Goal: Information Seeking & Learning: Learn about a topic

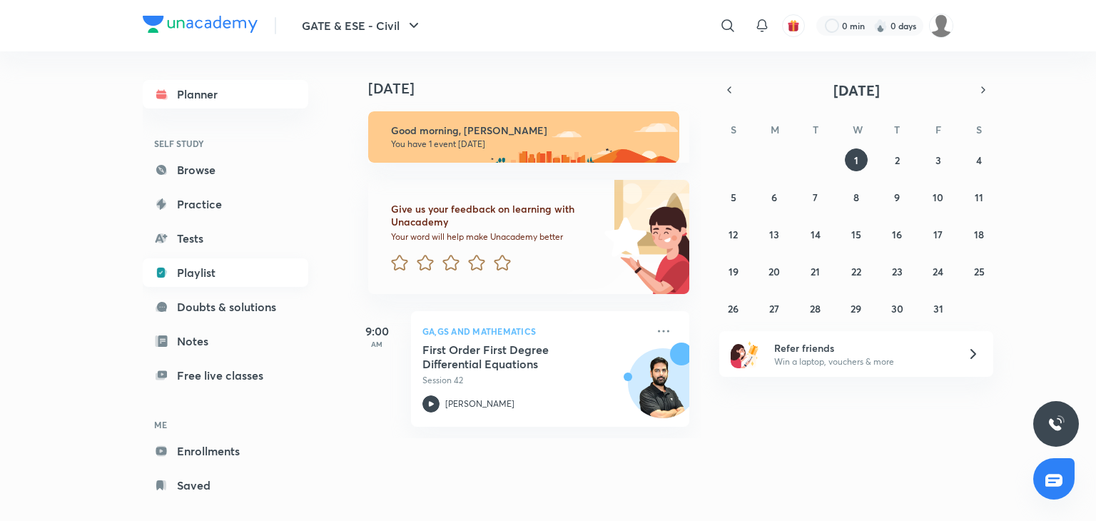
click at [217, 263] on link "Playlist" at bounding box center [225, 272] width 165 height 29
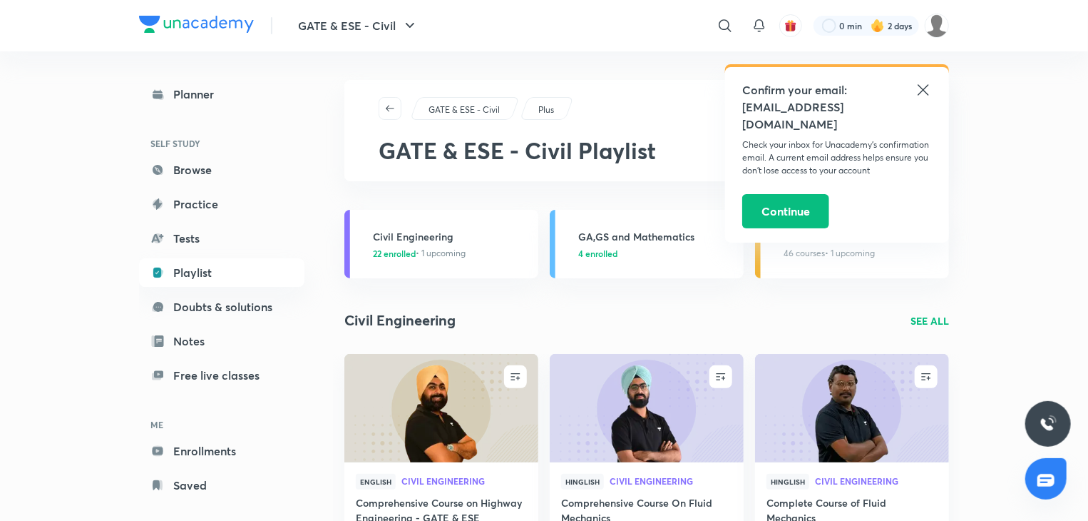
click at [926, 88] on icon at bounding box center [923, 89] width 17 height 17
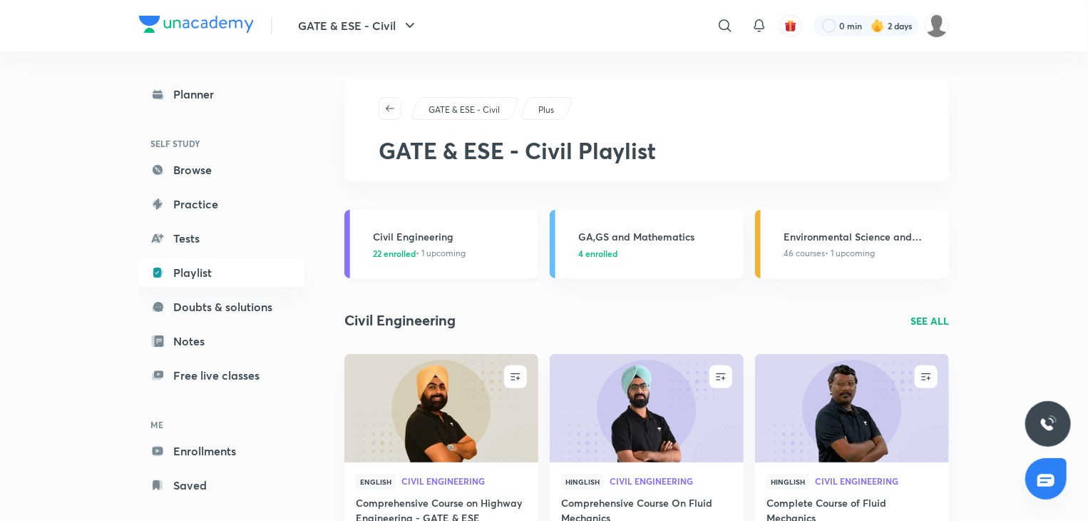
click at [488, 256] on p "22 enrolled • 1 upcoming" at bounding box center [451, 253] width 157 height 13
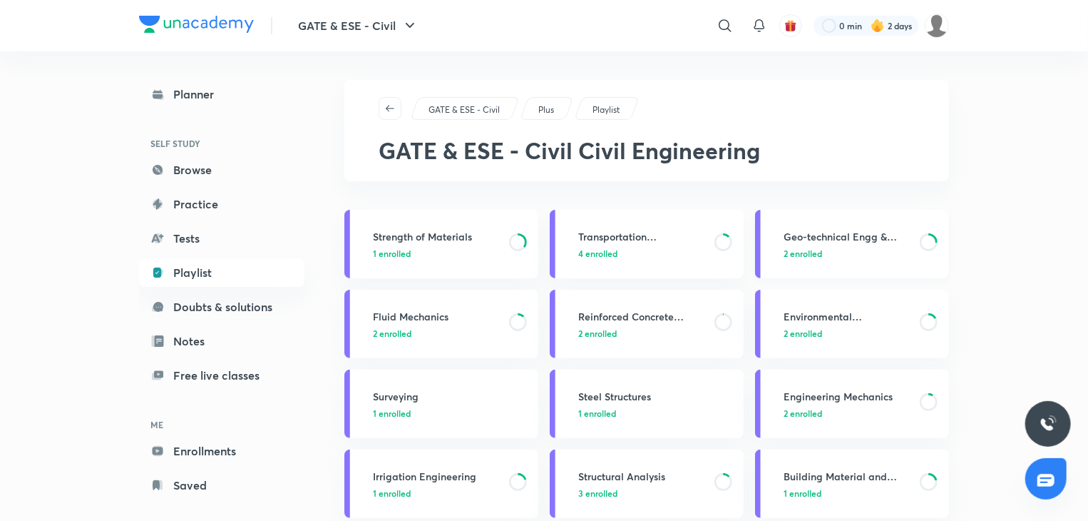
click at [853, 247] on p "2 enrolled" at bounding box center [848, 253] width 128 height 13
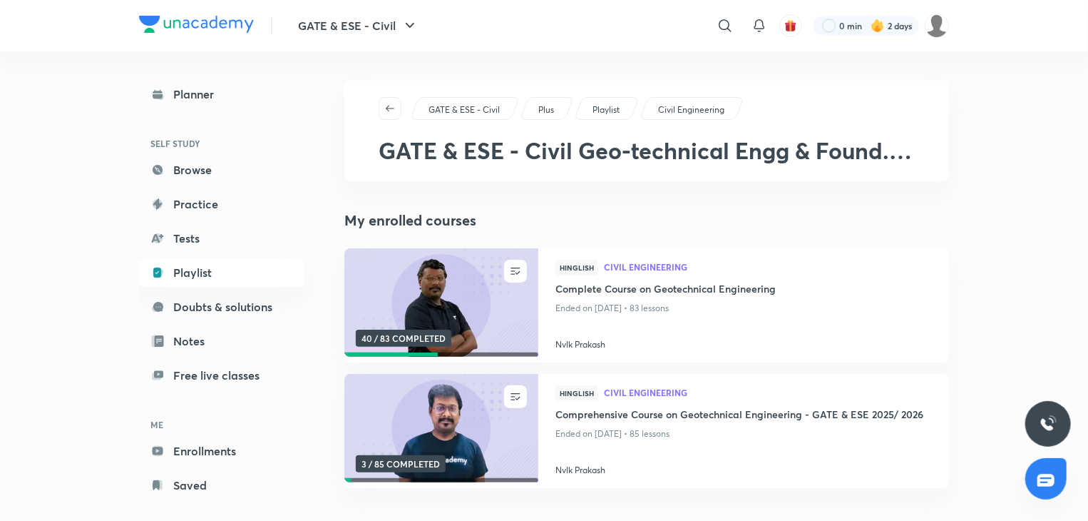
click at [853, 247] on div "My enrolled courses UNENROLL 40 / 83 COMPLETED Hinglish Civil Engineering Compl…" at bounding box center [647, 349] width 605 height 278
click at [451, 313] on img at bounding box center [441, 303] width 198 height 111
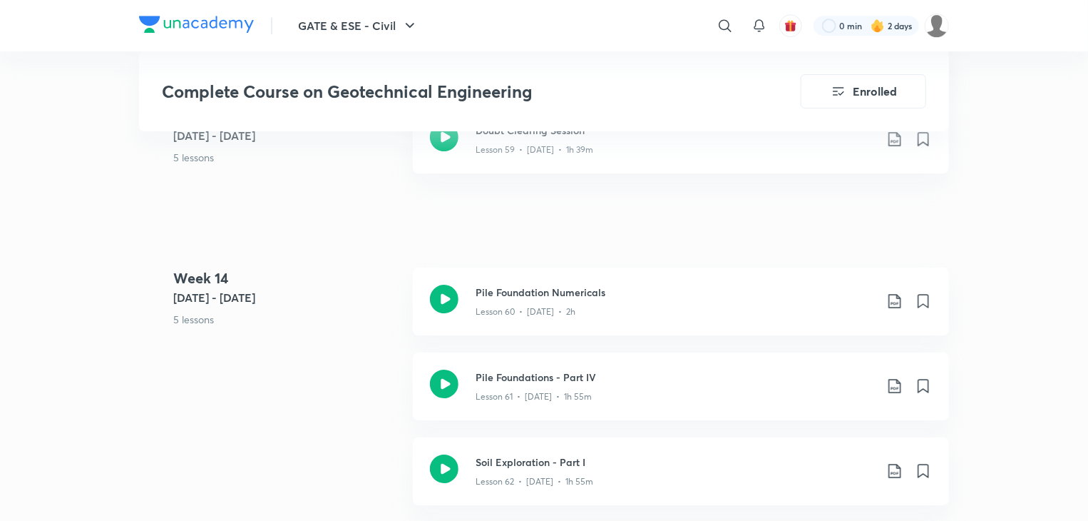
scroll to position [7787, 0]
click at [459, 290] on div "Pile Foundation Numericals Lesson 60 • Mar 20 • 2h" at bounding box center [681, 300] width 536 height 68
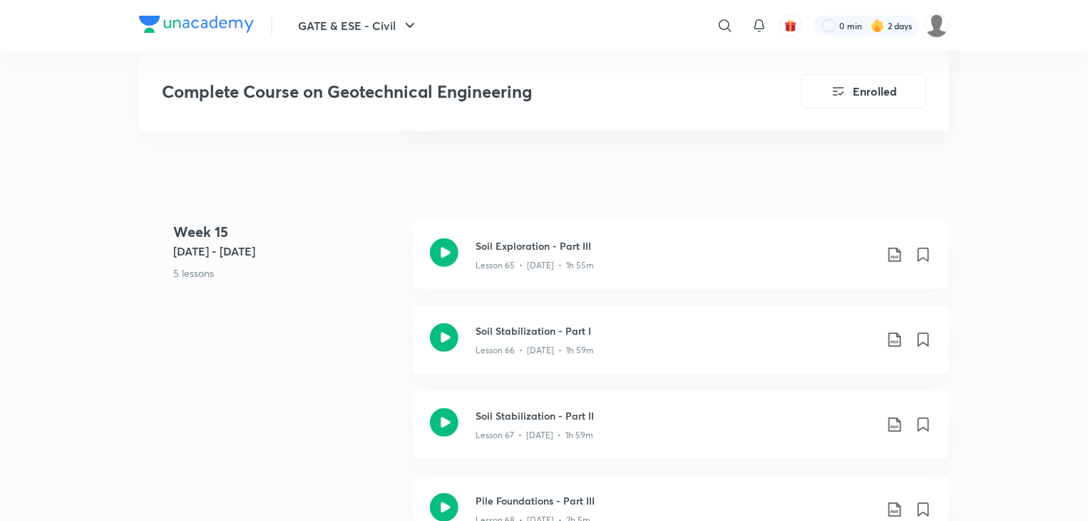
scroll to position [8334, 0]
click at [446, 250] on icon at bounding box center [444, 252] width 29 height 29
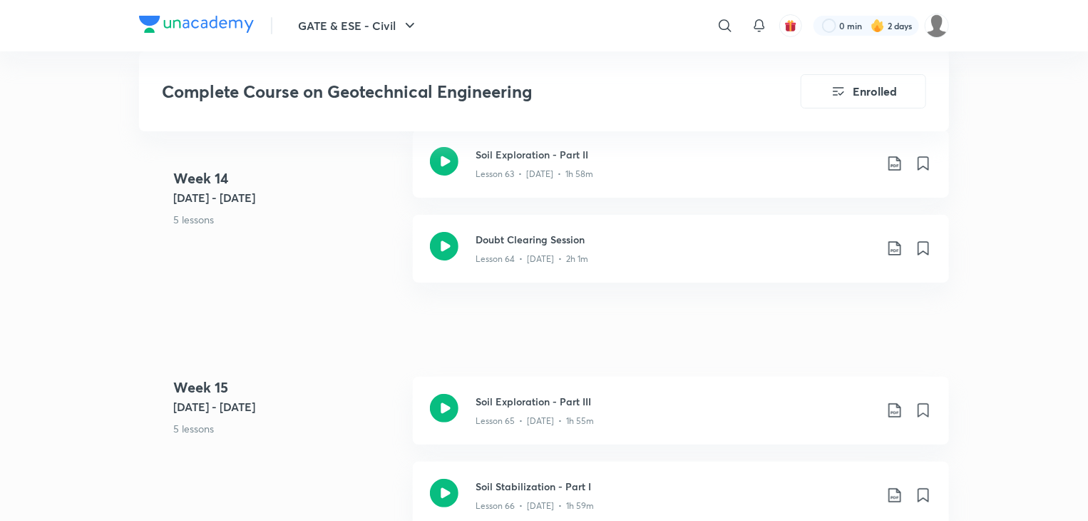
scroll to position [8178, 0]
click at [447, 163] on icon at bounding box center [444, 162] width 29 height 29
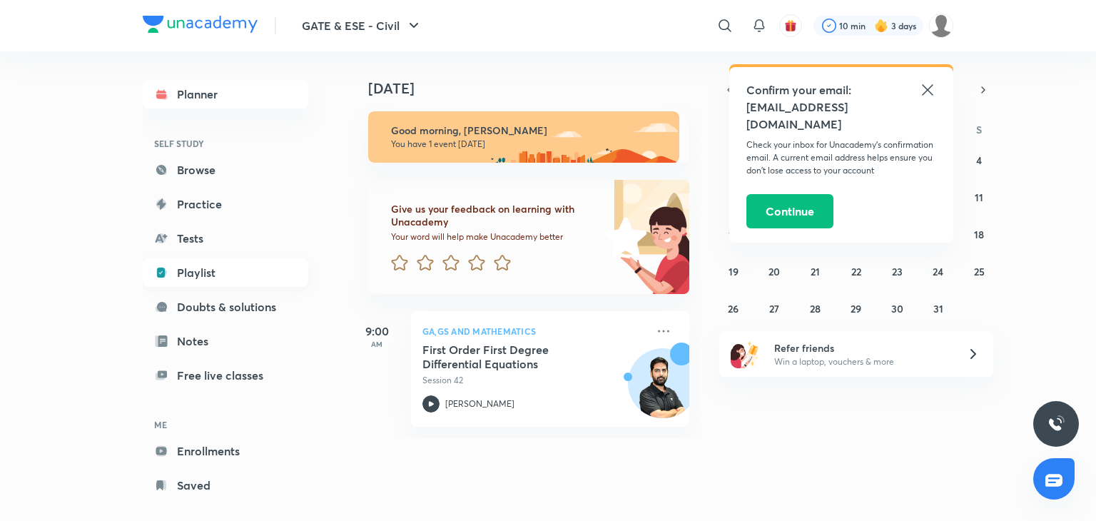
click at [207, 261] on link "Playlist" at bounding box center [225, 272] width 165 height 29
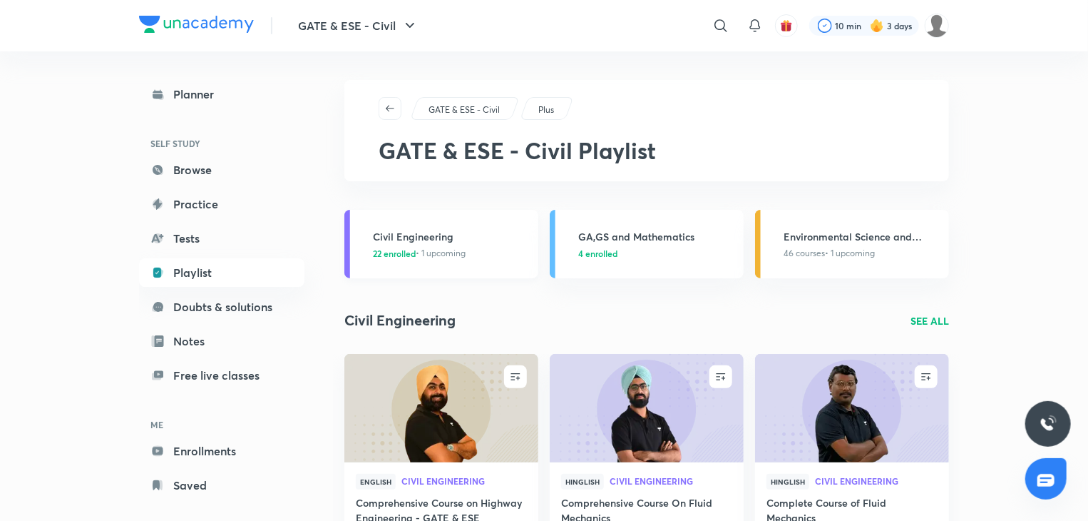
click at [379, 249] on span "22 enrolled" at bounding box center [394, 253] width 43 height 13
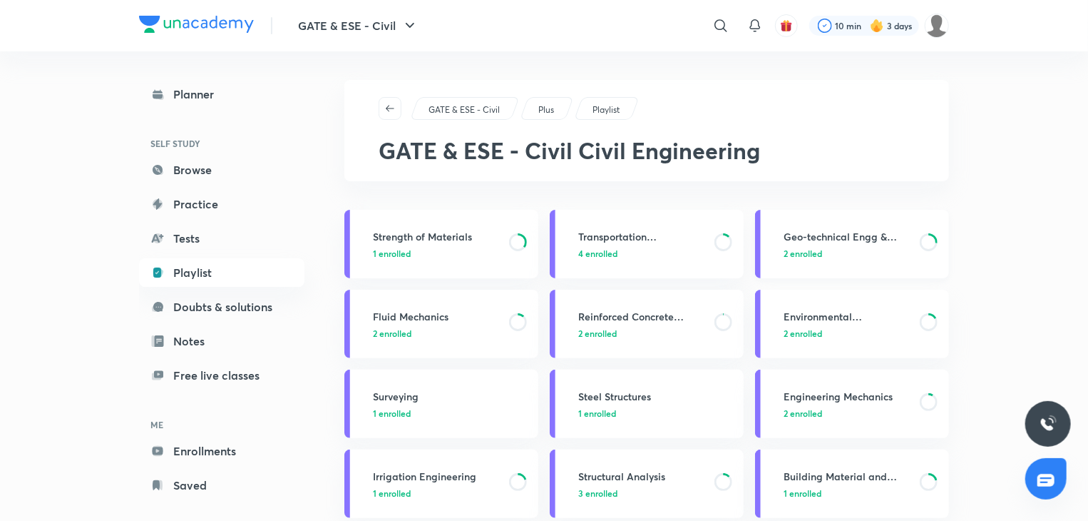
click at [864, 241] on h3 "Geo-technical Engg & Found. Engg" at bounding box center [848, 236] width 128 height 15
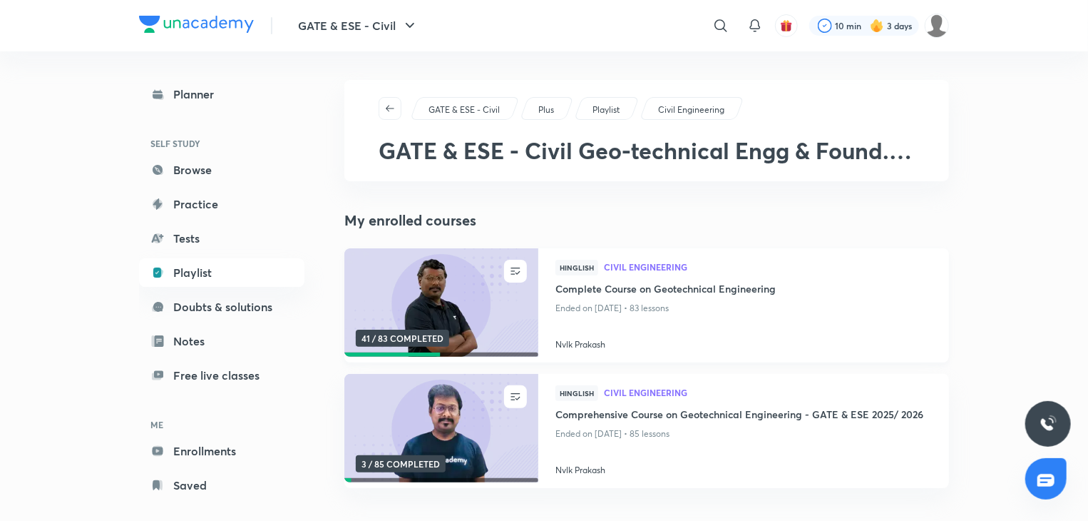
click at [440, 320] on img at bounding box center [441, 303] width 198 height 111
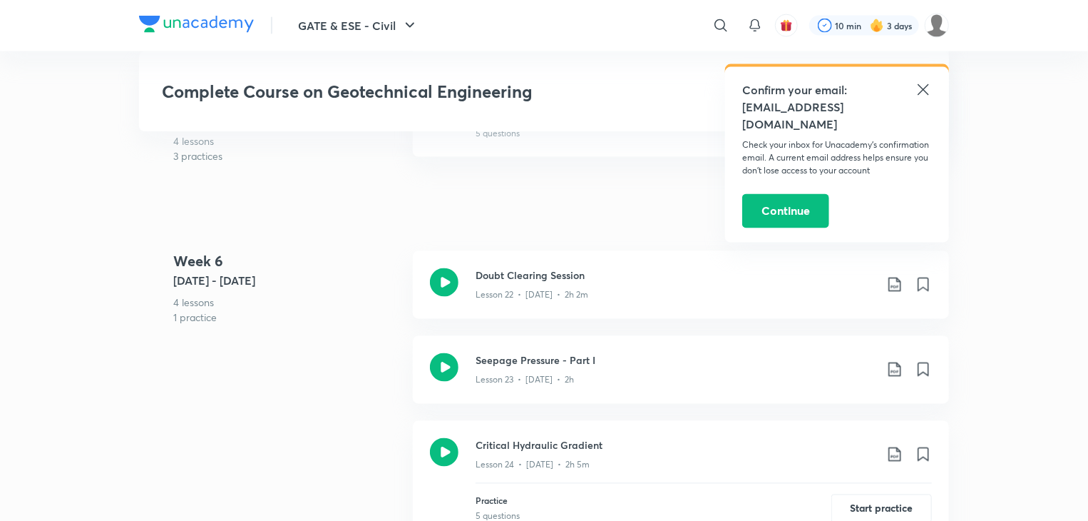
scroll to position [4272, 0]
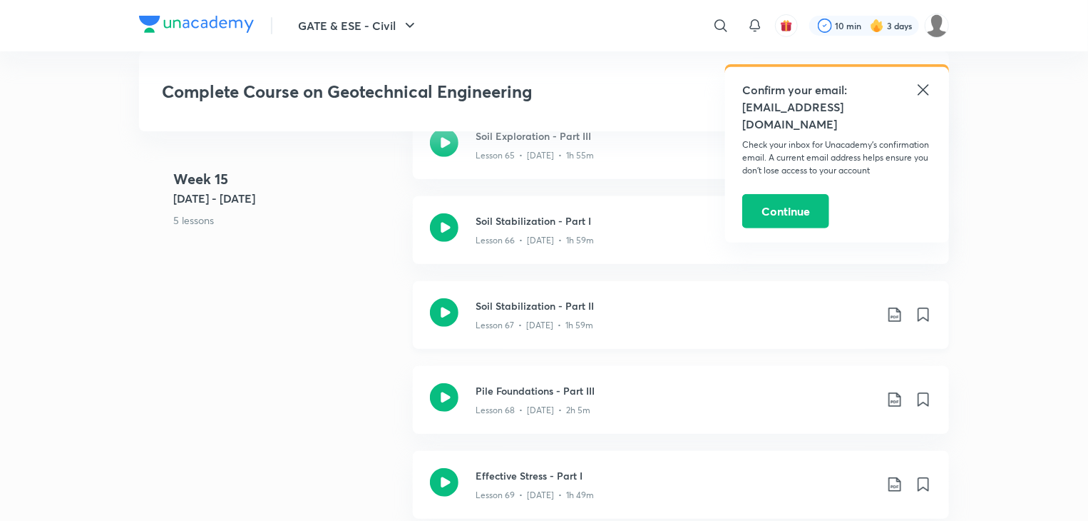
scroll to position [8425, 0]
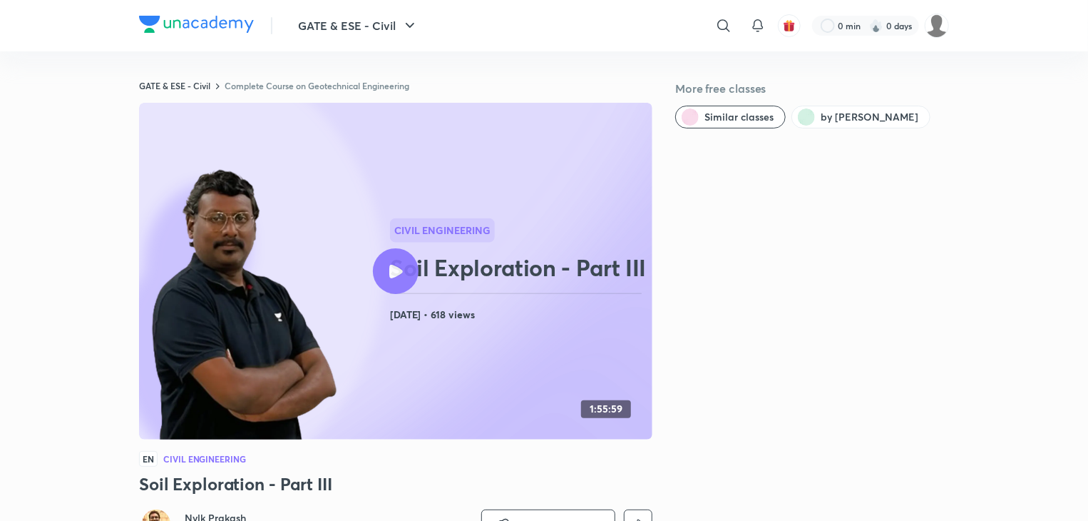
click at [383, 277] on div at bounding box center [396, 271] width 46 height 46
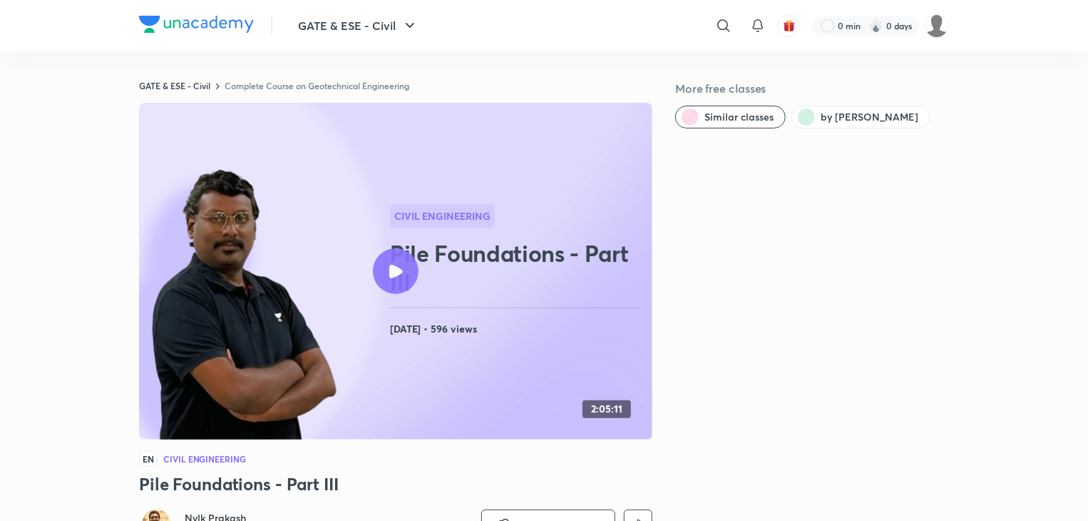
click at [400, 286] on div at bounding box center [396, 271] width 46 height 46
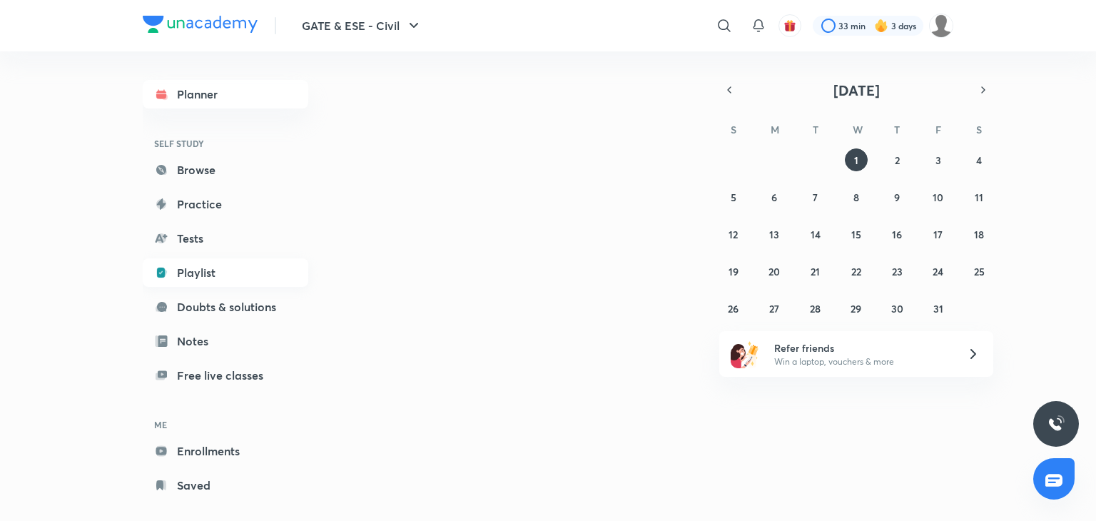
click at [200, 261] on link "Playlist" at bounding box center [225, 272] width 165 height 29
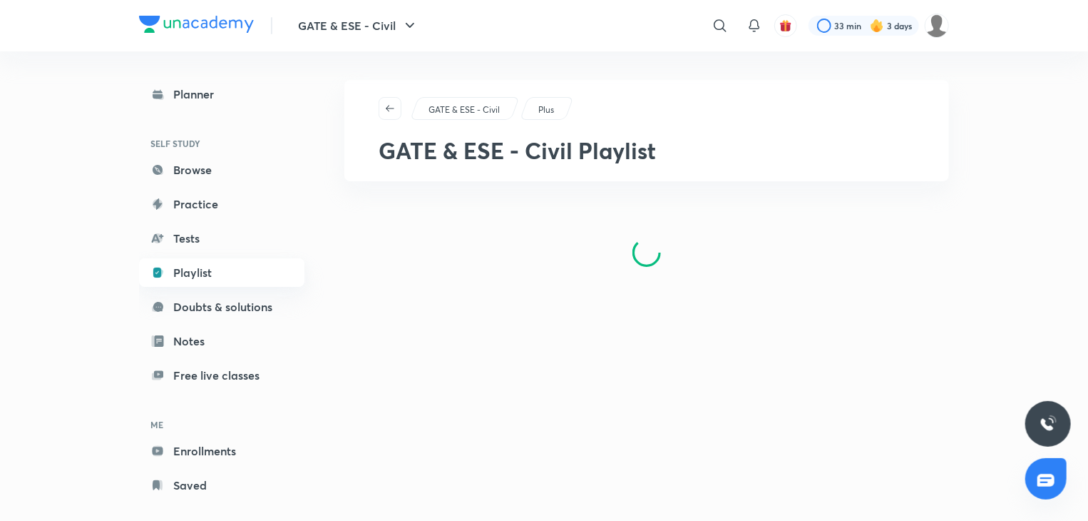
click at [202, 269] on link "Playlist" at bounding box center [221, 272] width 165 height 29
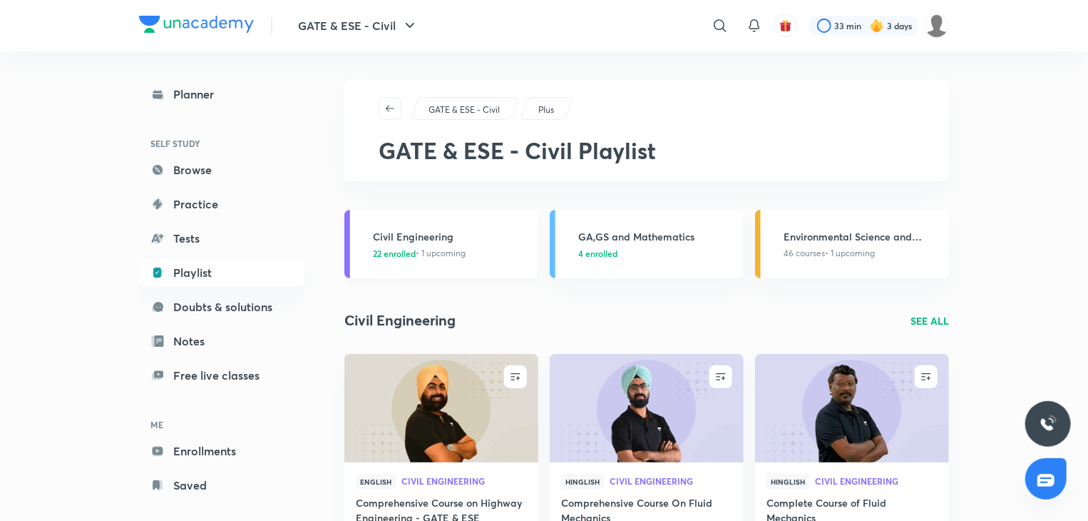
click at [431, 240] on h3 "Civil Engineering" at bounding box center [451, 236] width 157 height 15
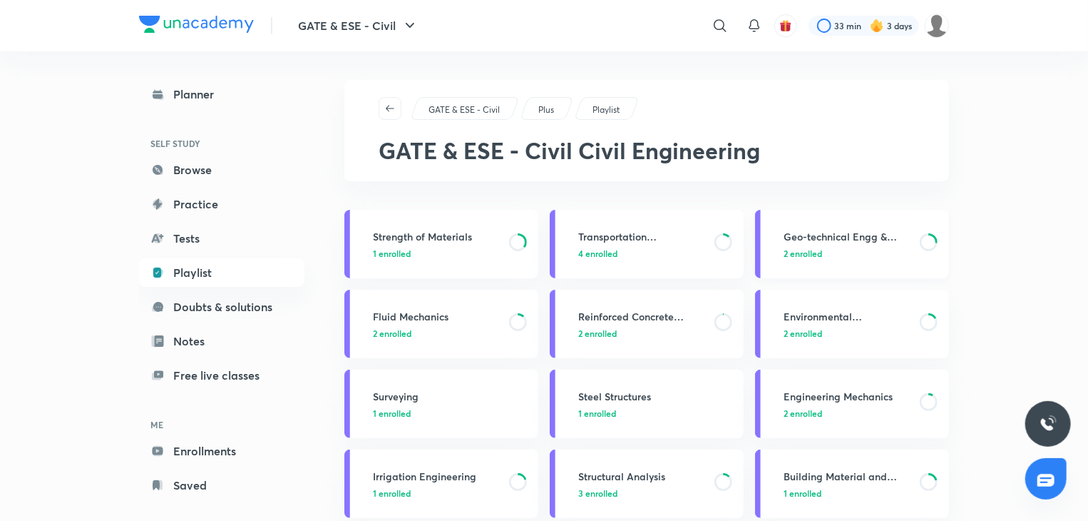
click at [870, 249] on p "2 enrolled" at bounding box center [848, 253] width 128 height 13
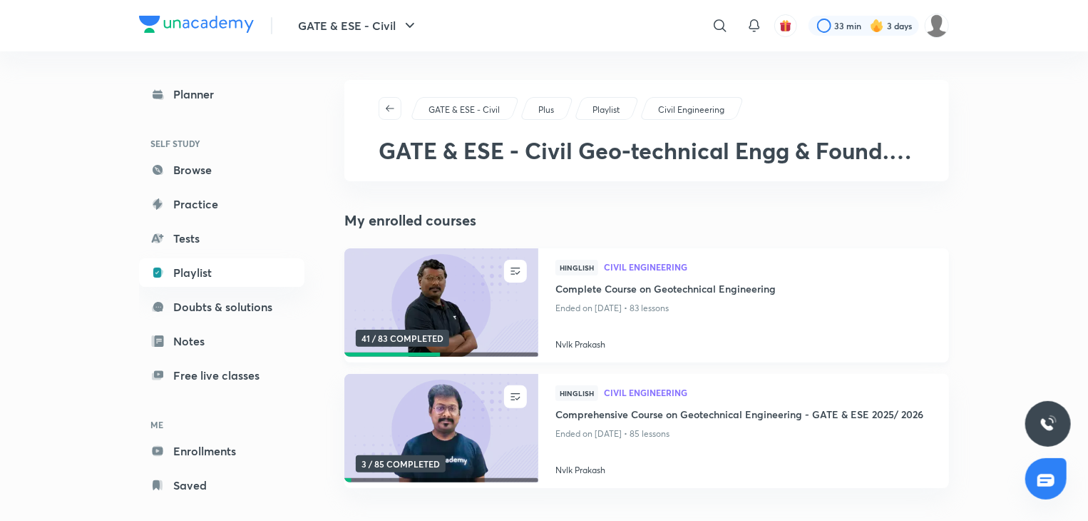
click at [449, 344] on div "41 / 83 COMPLETED" at bounding box center [405, 338] width 99 height 17
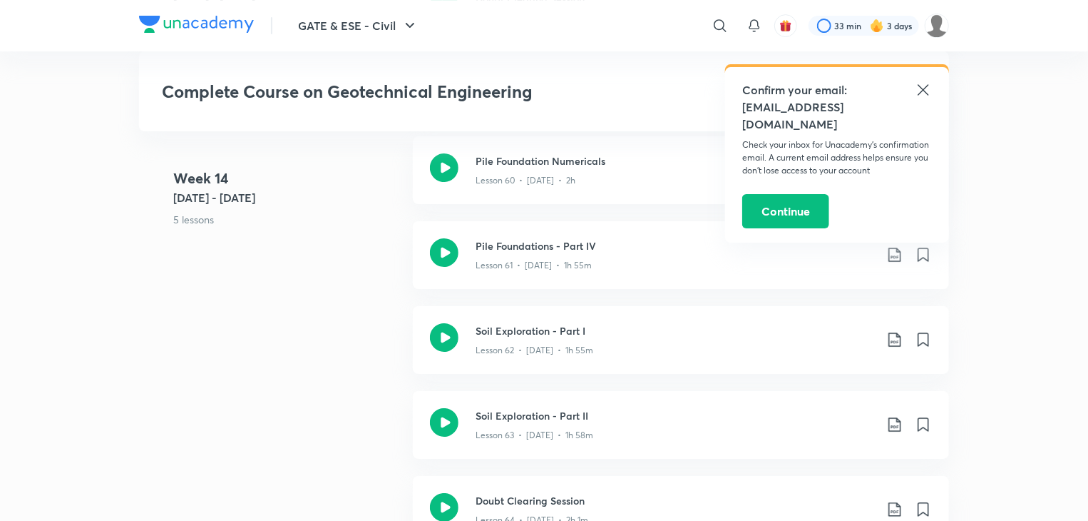
scroll to position [7909, 0]
click at [437, 426] on icon at bounding box center [444, 425] width 29 height 29
